Goal: Find specific page/section

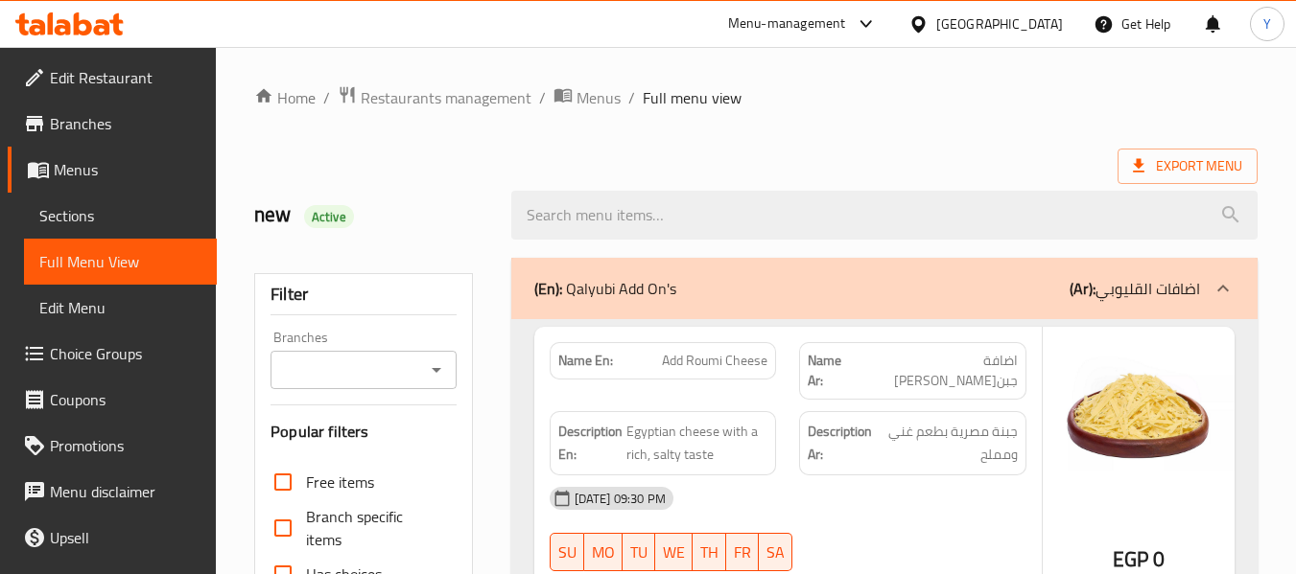
click at [1038, 23] on div "Egypt" at bounding box center [999, 23] width 127 height 21
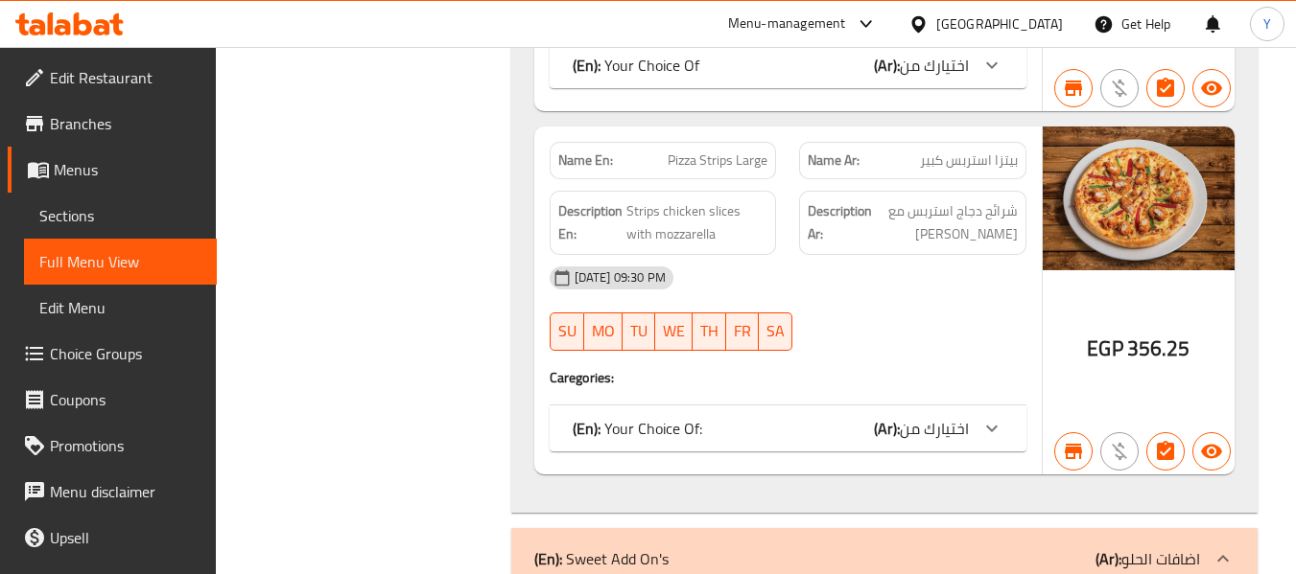
scroll to position [40415, 0]
click at [1043, 28] on div "Egypt" at bounding box center [999, 23] width 127 height 21
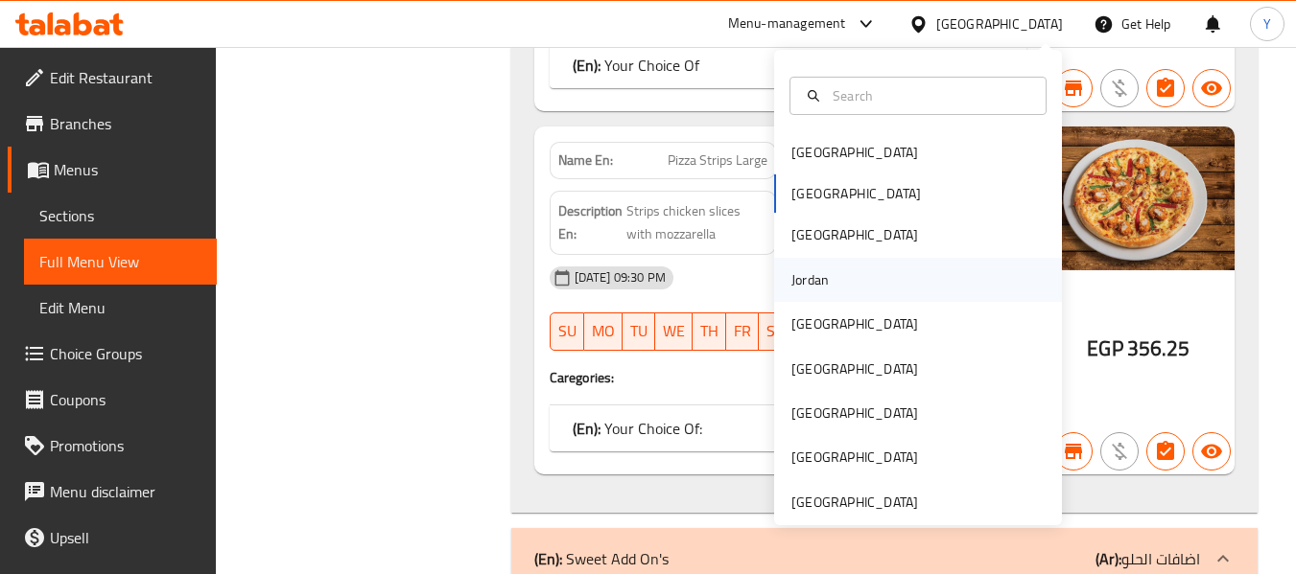
click at [838, 279] on div "Jordan" at bounding box center [918, 280] width 288 height 44
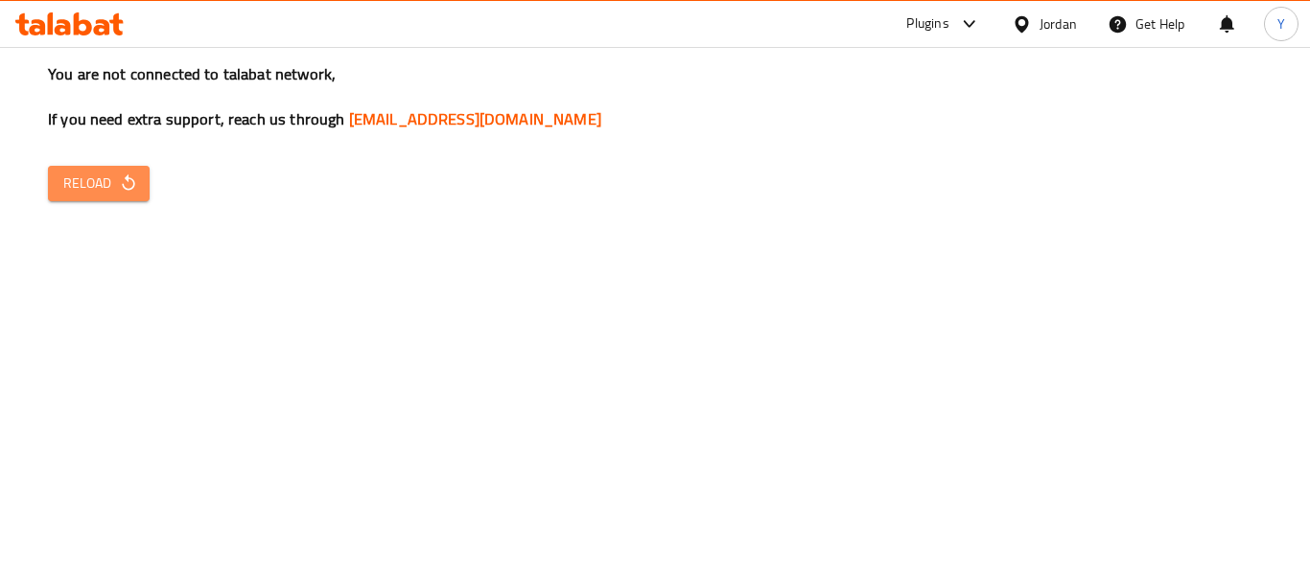
click at [119, 179] on icon "button" at bounding box center [128, 183] width 19 height 19
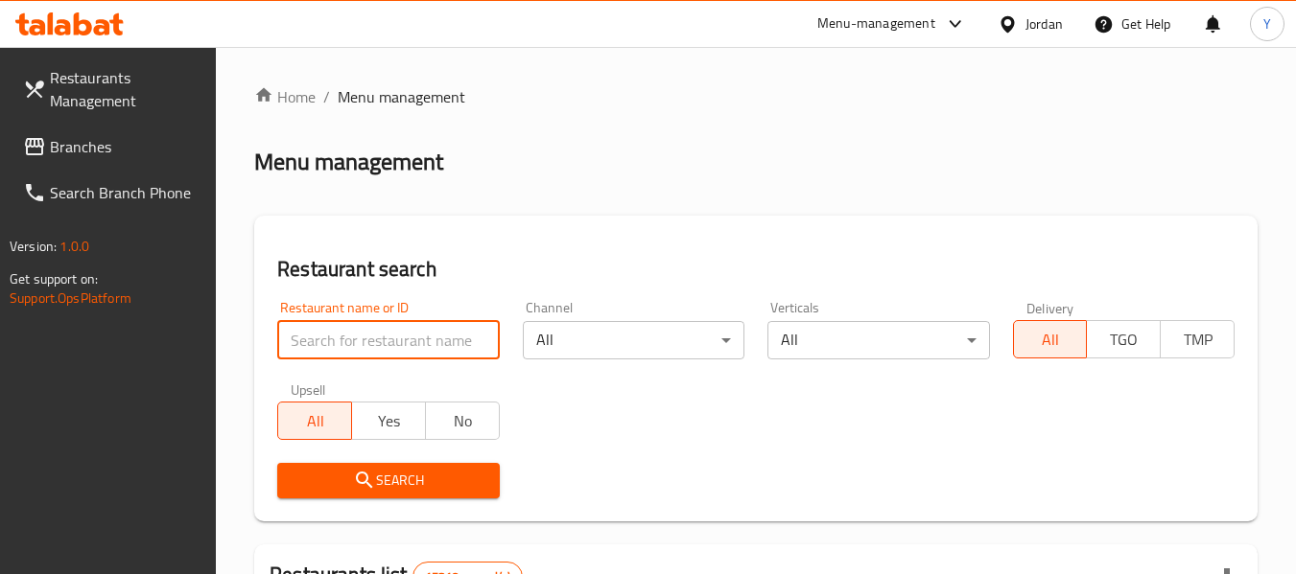
click at [350, 354] on input "search" at bounding box center [388, 340] width 222 height 38
paste input "341179119"
type input "341179119"
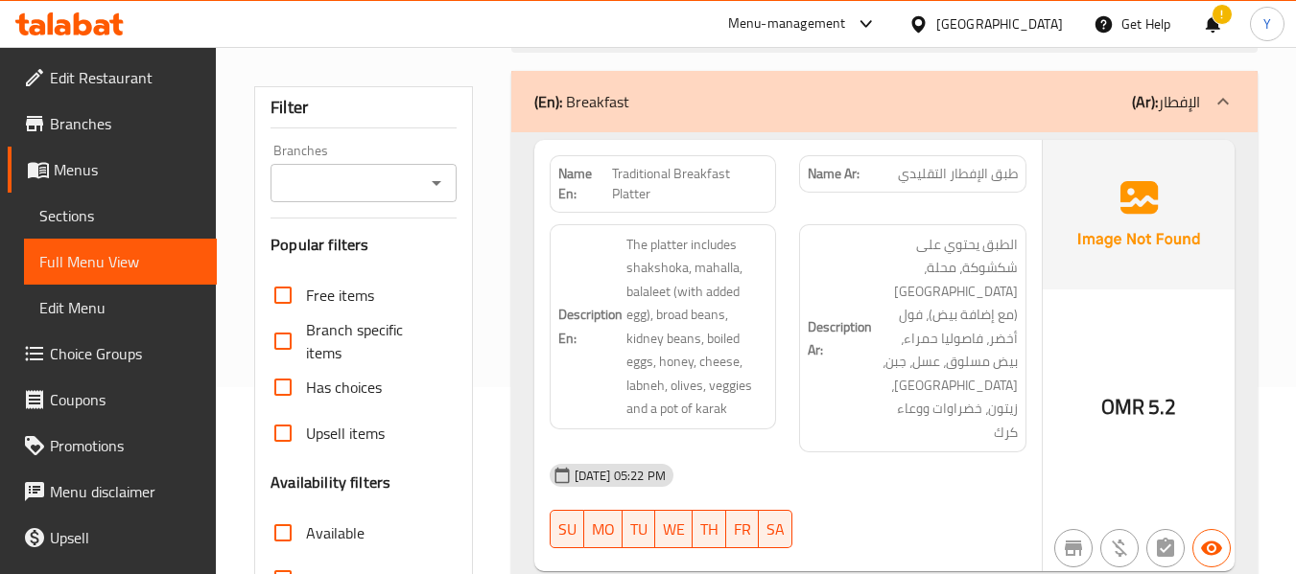
scroll to position [140, 0]
